Goal: Navigation & Orientation: Find specific page/section

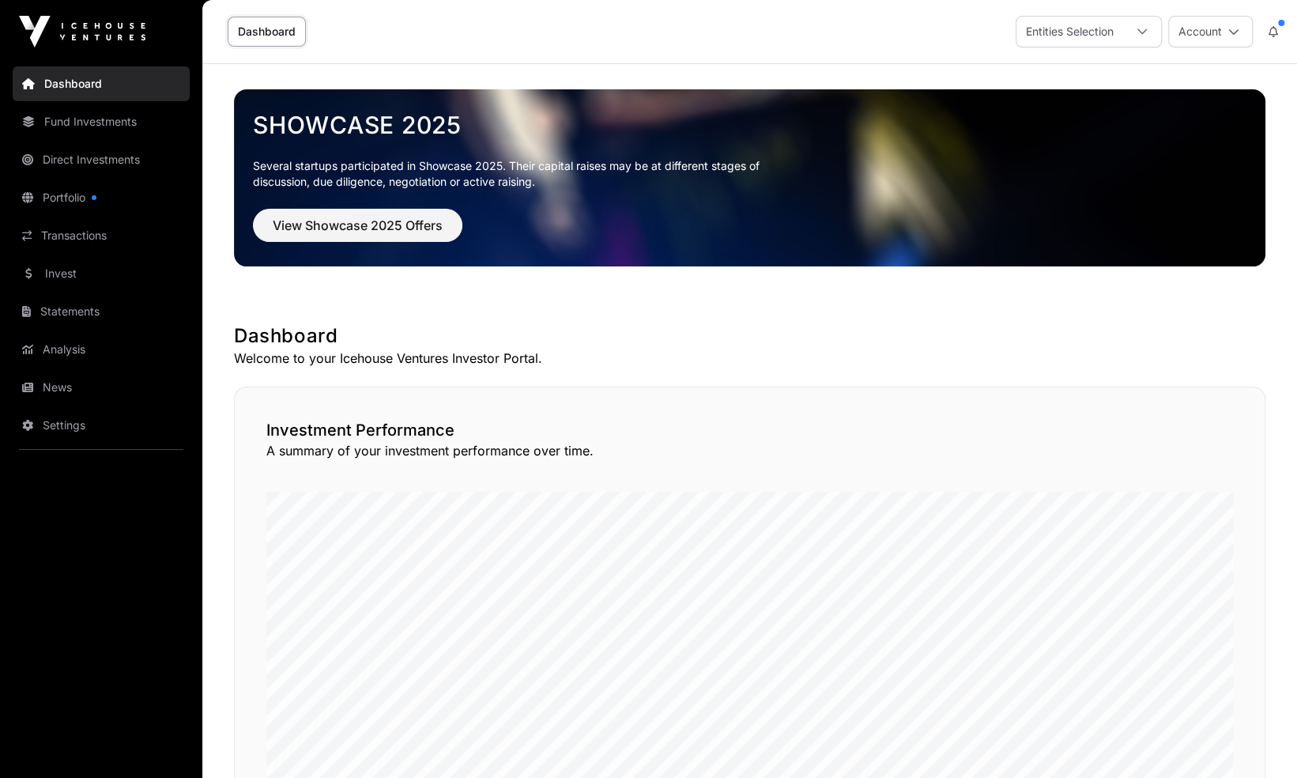
click at [127, 202] on link "Portfolio" at bounding box center [101, 197] width 177 height 35
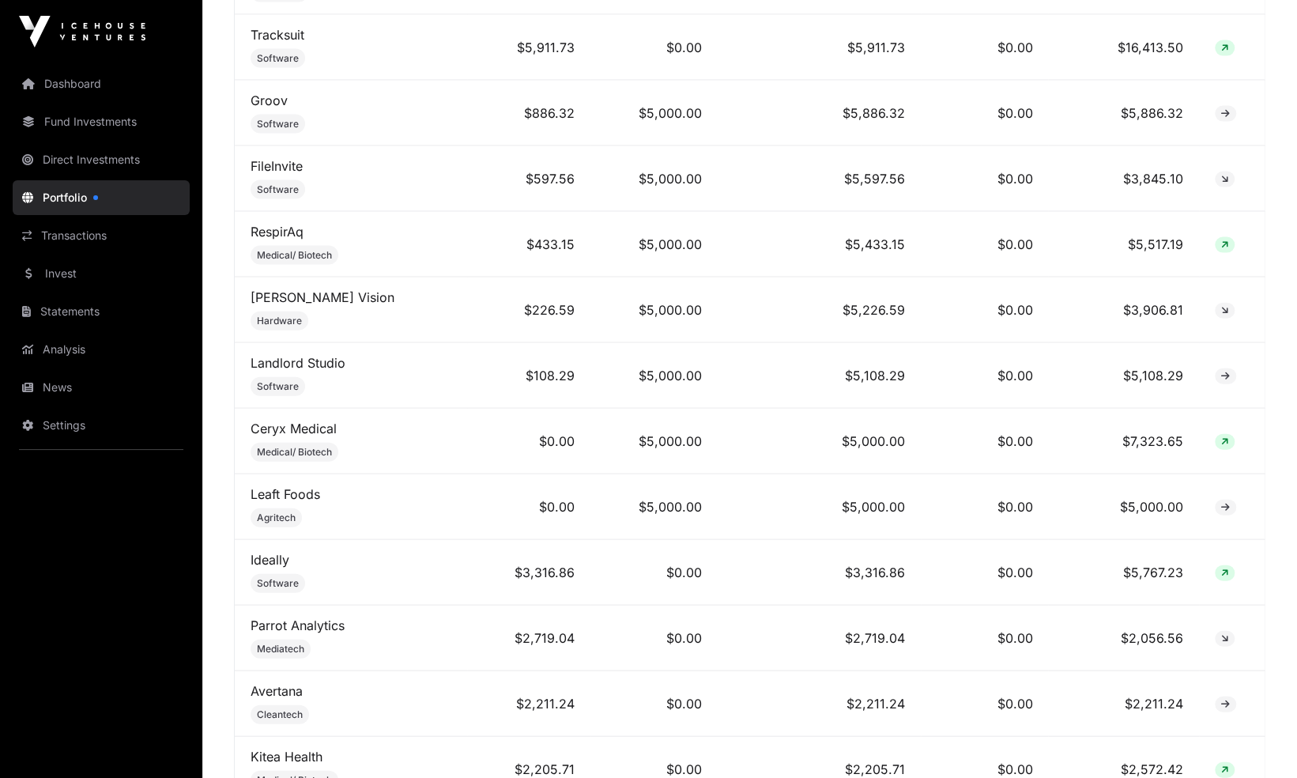
scroll to position [2125, 0]
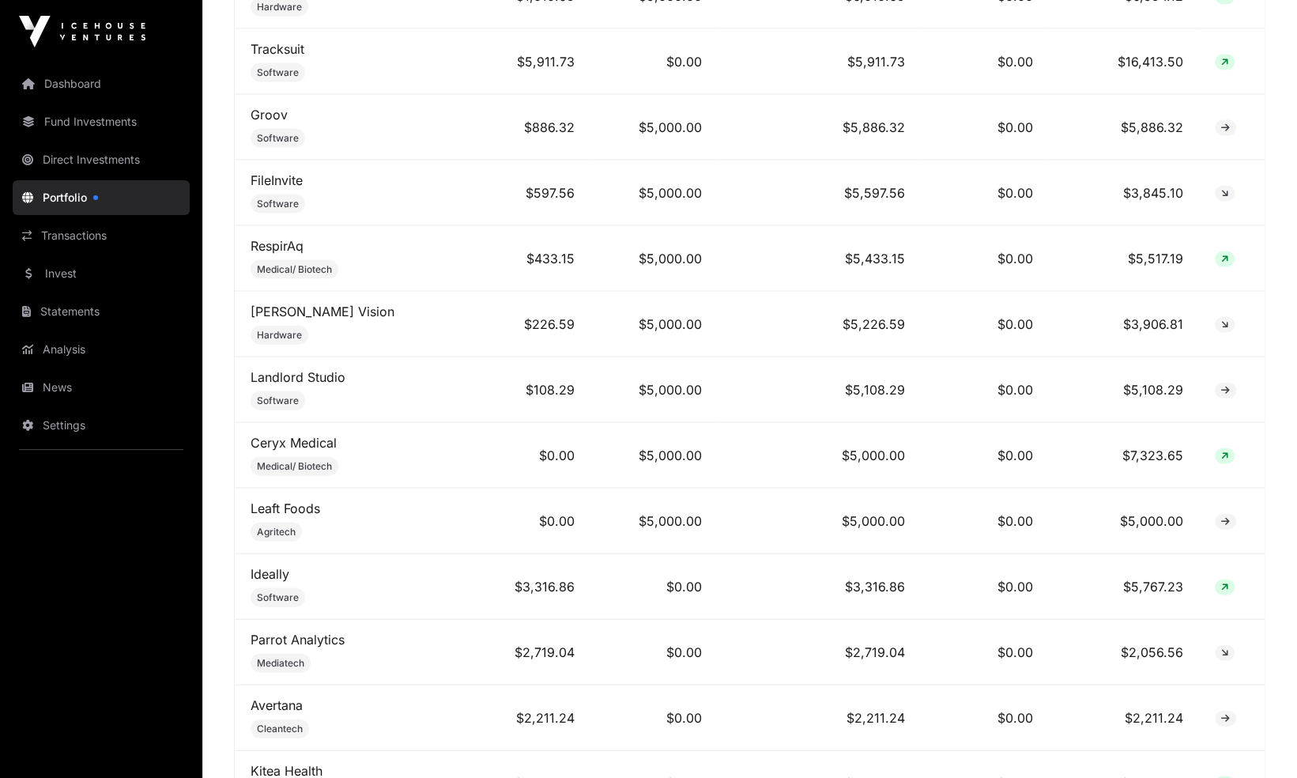
click at [300, 500] on link "Leaft Foods" at bounding box center [286, 508] width 70 height 16
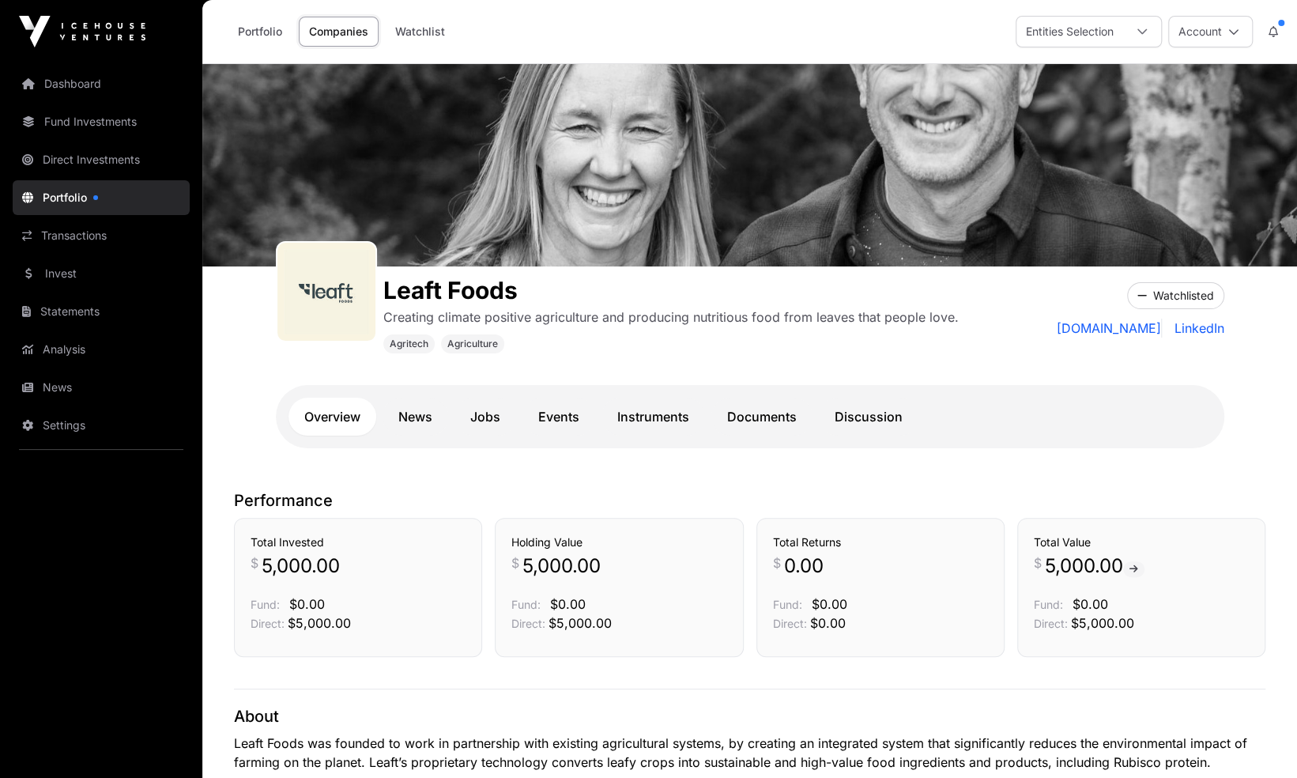
click at [87, 92] on link "Dashboard" at bounding box center [101, 83] width 177 height 35
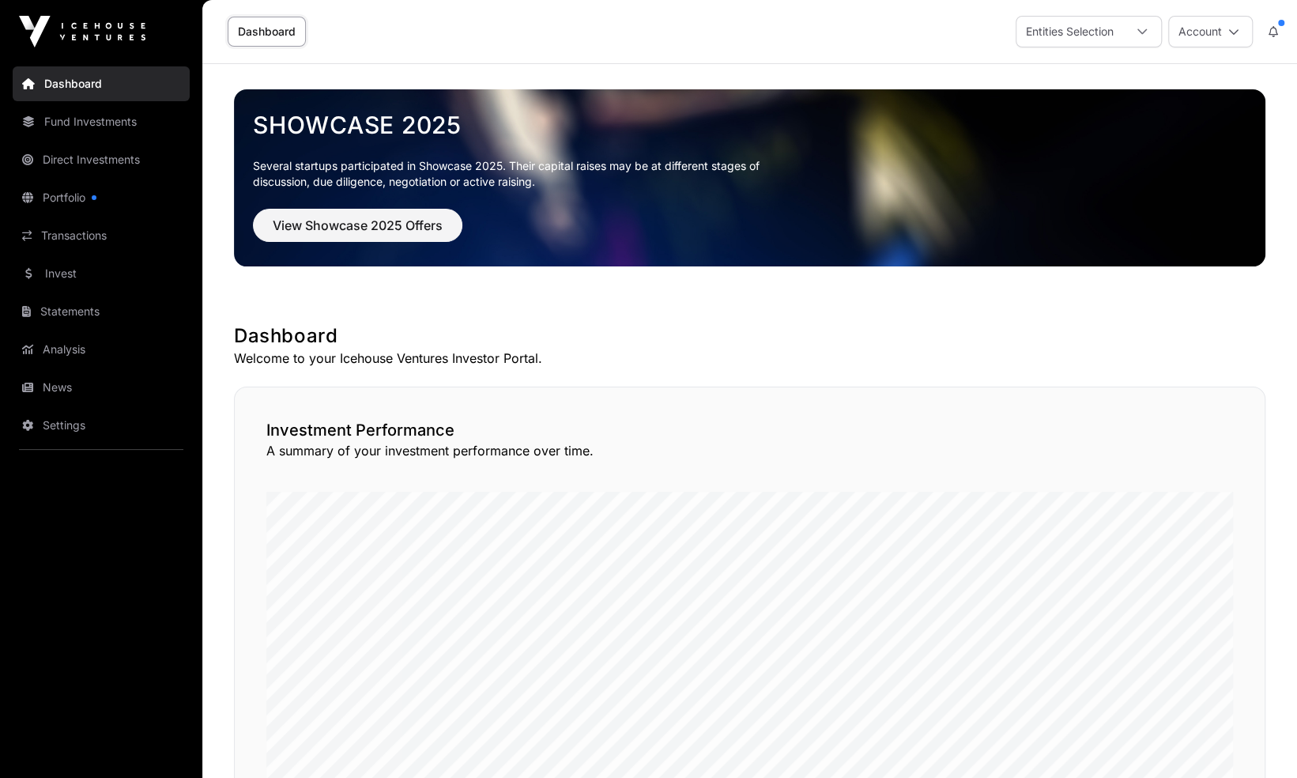
click at [1278, 35] on icon at bounding box center [1273, 31] width 9 height 11
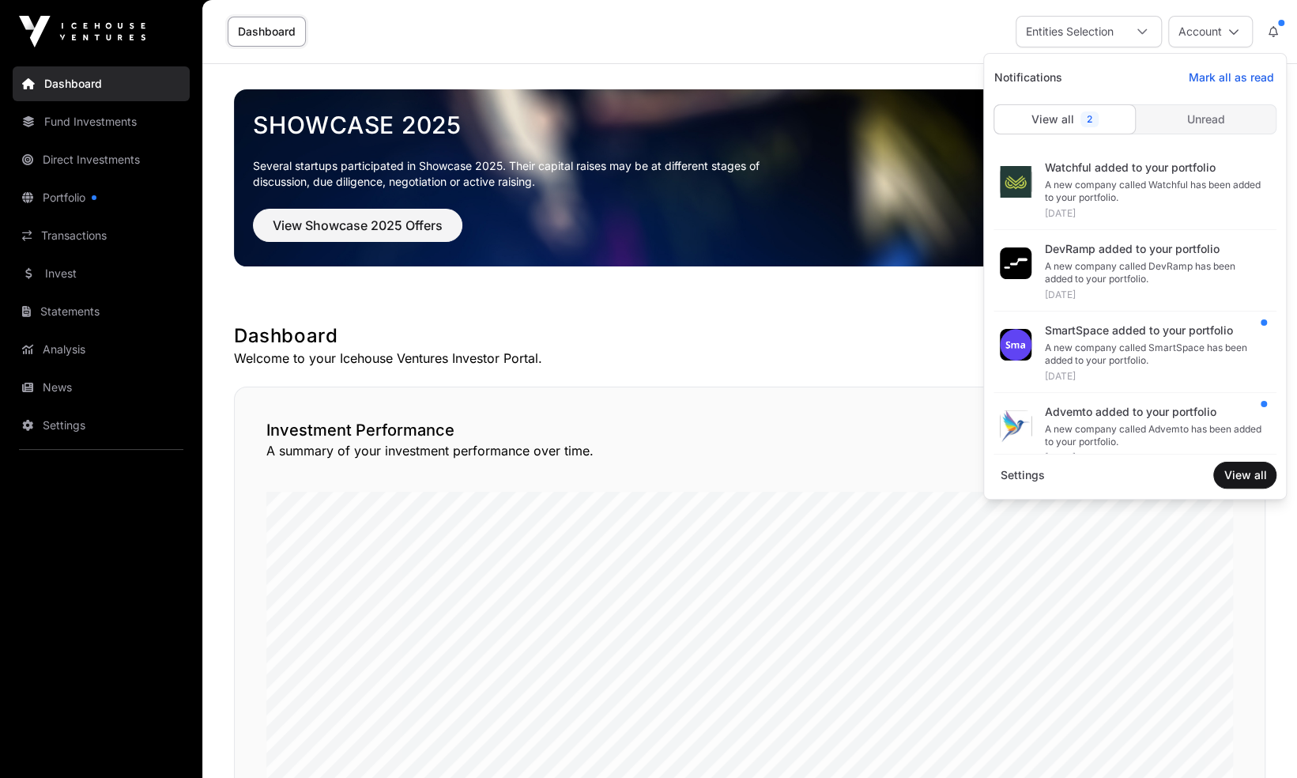
click at [1278, 33] on icon at bounding box center [1273, 31] width 9 height 11
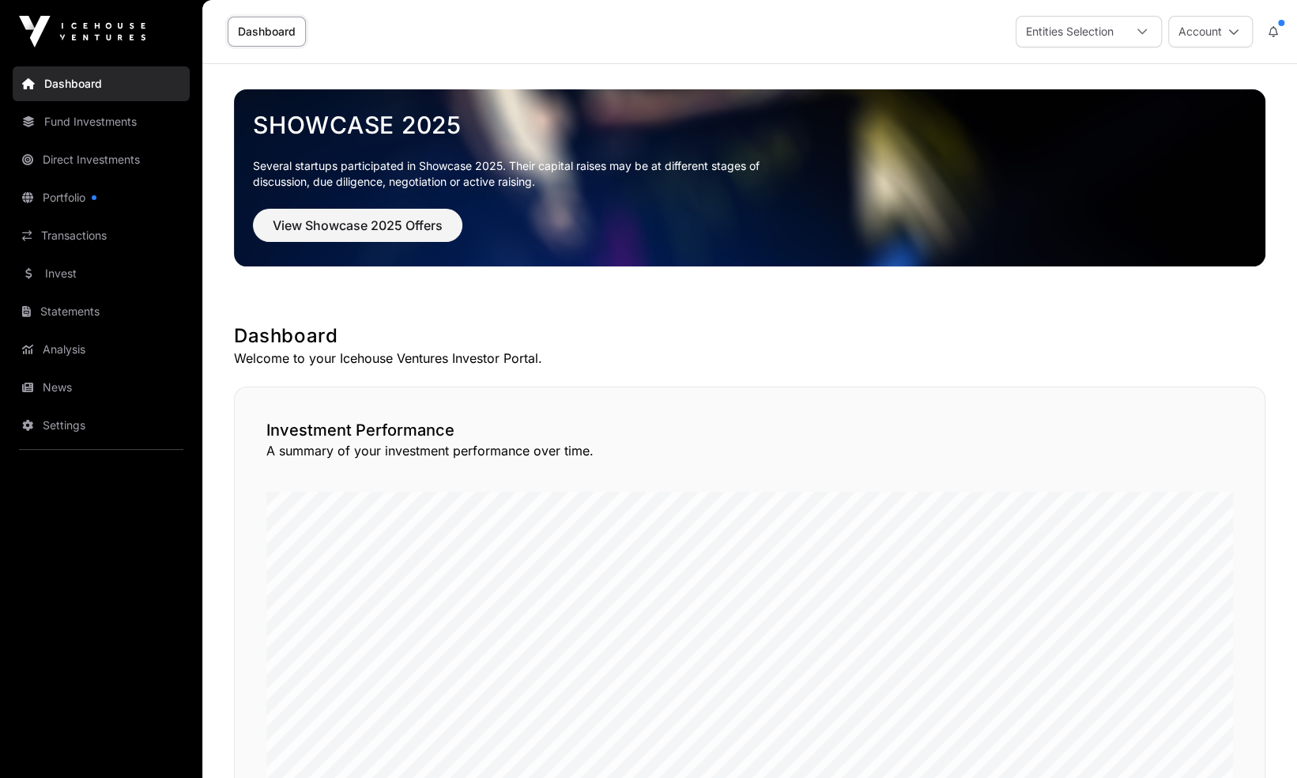
click at [1231, 35] on icon at bounding box center [1234, 31] width 11 height 11
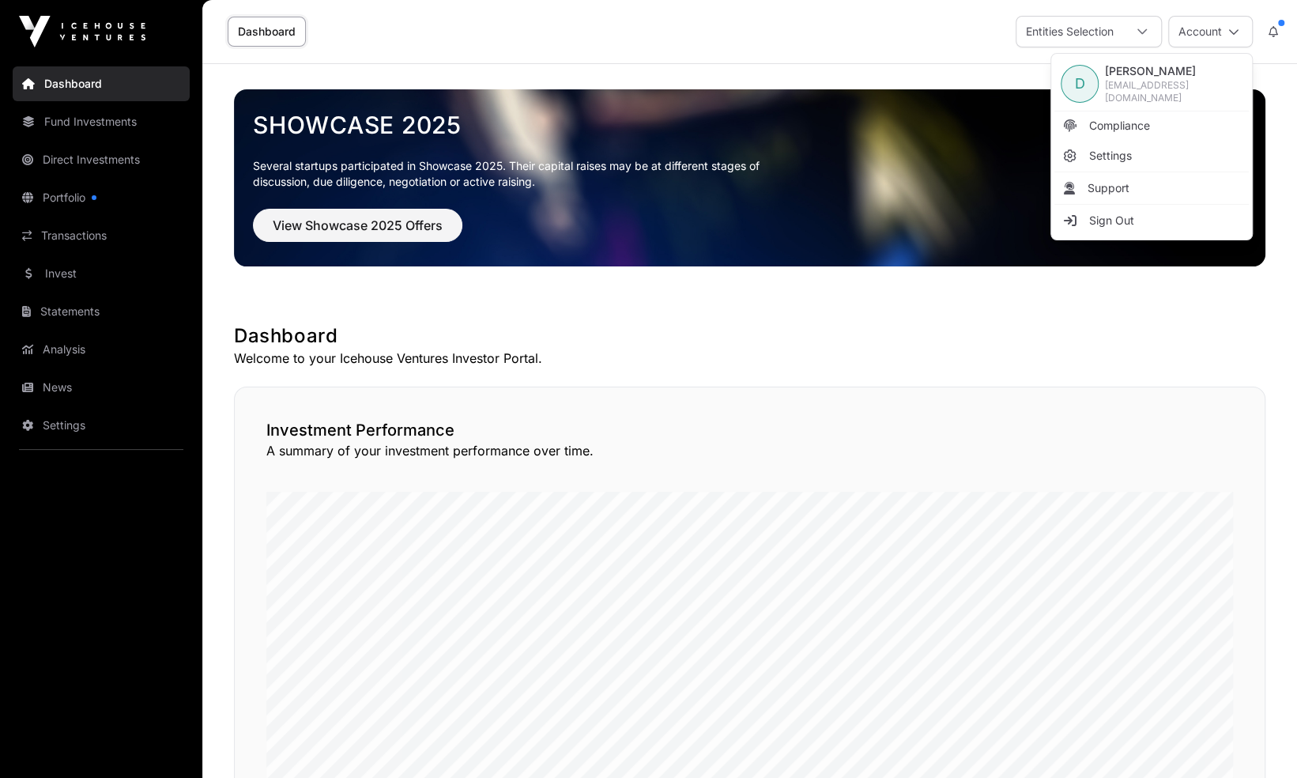
click at [1170, 213] on link "Sign Out" at bounding box center [1152, 220] width 194 height 28
